Goal: Transaction & Acquisition: Purchase product/service

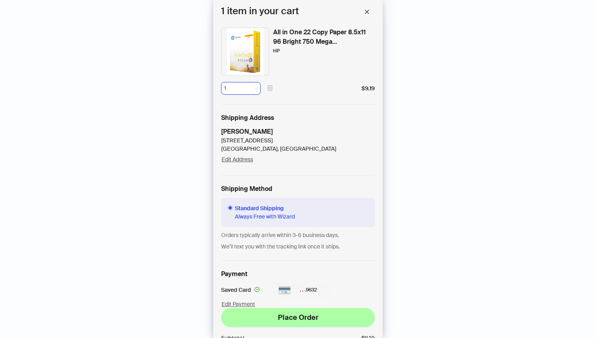
click at [270, 88] on icon "button" at bounding box center [269, 87] width 7 height 7
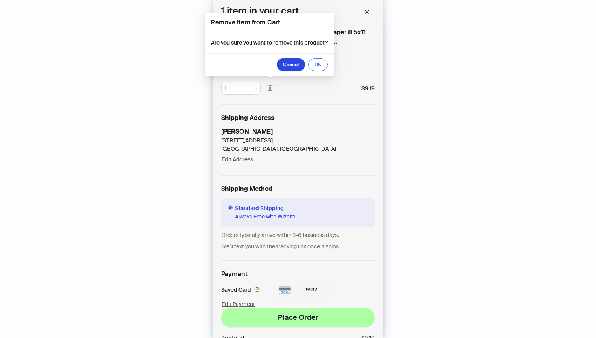
click at [312, 60] on button "OK" at bounding box center [317, 64] width 19 height 13
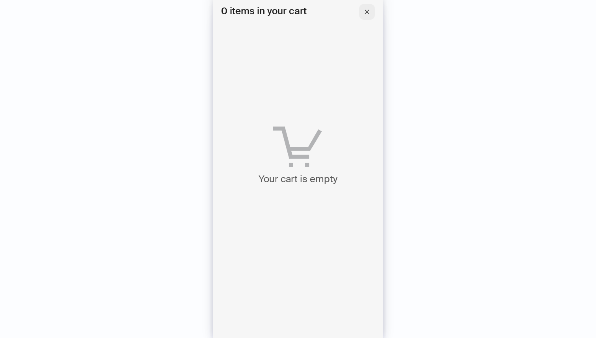
click at [369, 15] on button "button" at bounding box center [367, 12] width 16 height 16
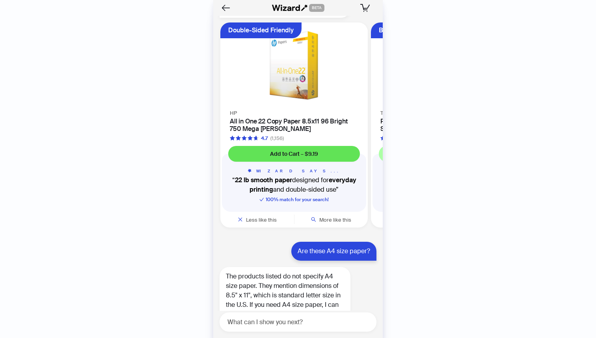
scroll to position [1515, 0]
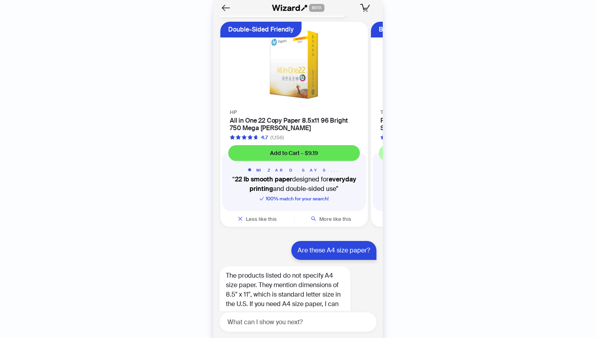
click at [316, 149] on span "Add to Cart – $9.19" at bounding box center [294, 152] width 48 height 7
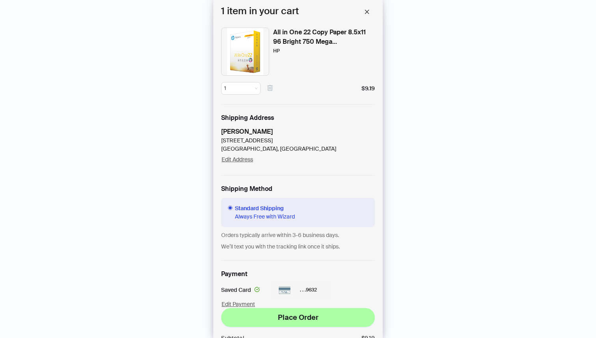
click at [269, 89] on icon "button" at bounding box center [269, 87] width 7 height 7
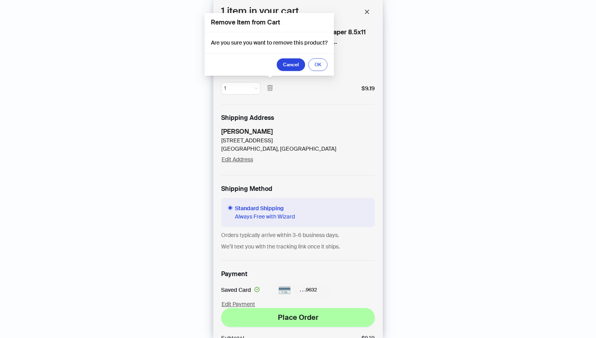
click at [316, 68] on button "OK" at bounding box center [317, 64] width 19 height 13
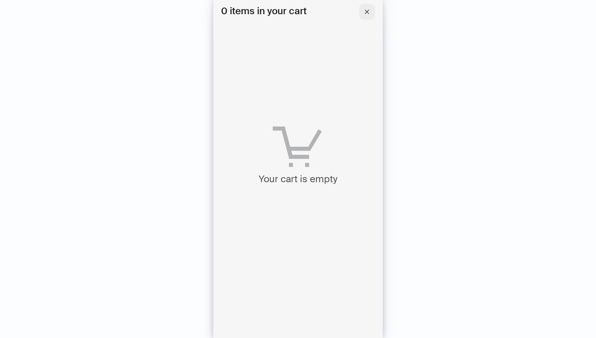
click at [367, 13] on icon "close" at bounding box center [367, 12] width 6 height 6
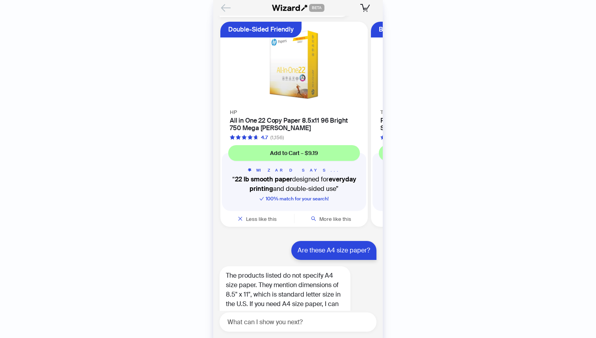
click at [224, 9] on icon "Back" at bounding box center [225, 7] width 13 height 13
